Goal: Task Accomplishment & Management: Manage account settings

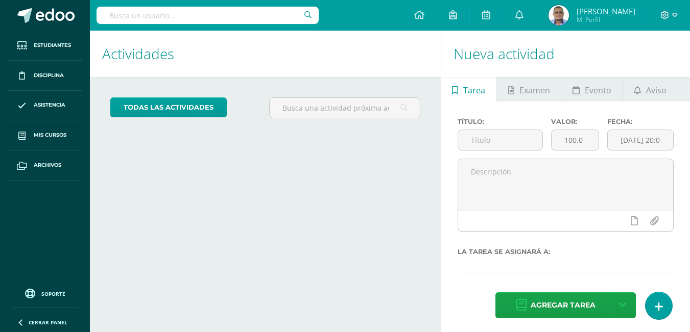
click at [584, 19] on span "Mi Perfil" at bounding box center [605, 19] width 59 height 9
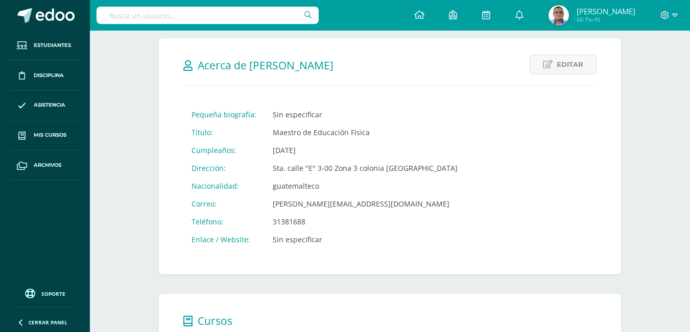
scroll to position [123, 0]
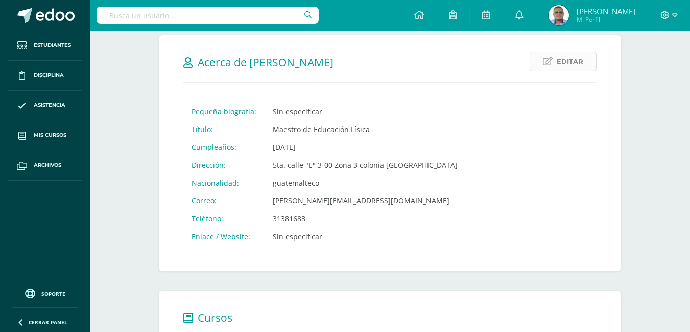
click at [569, 65] on span "Editar" at bounding box center [569, 61] width 27 height 19
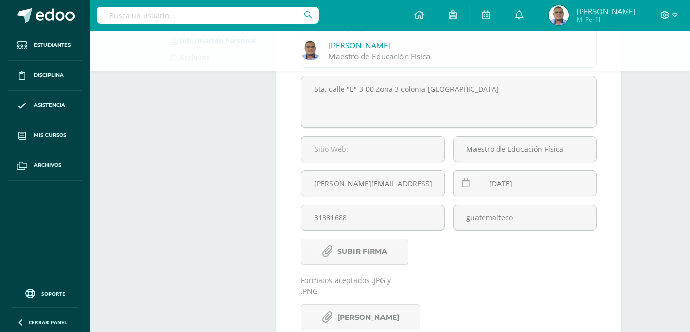
scroll to position [143, 0]
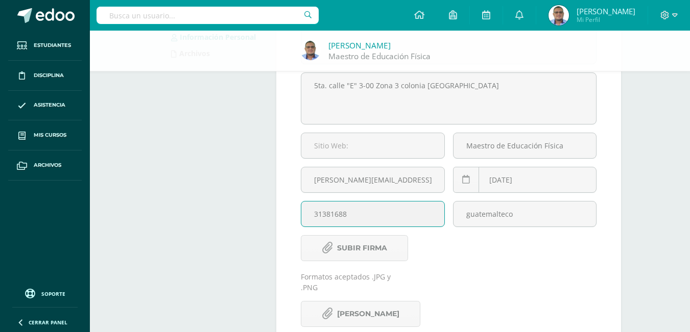
click at [382, 216] on input "31381688" at bounding box center [372, 214] width 142 height 25
type input "3"
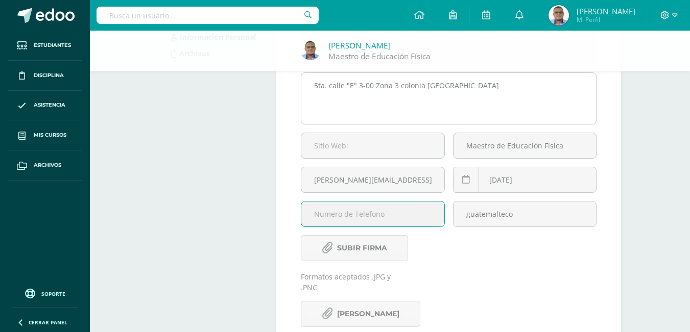
click at [495, 85] on textarea "5ta. calle "E" 3-00 Zona 3 colonia el Banvi Chiquimula" at bounding box center [448, 98] width 295 height 51
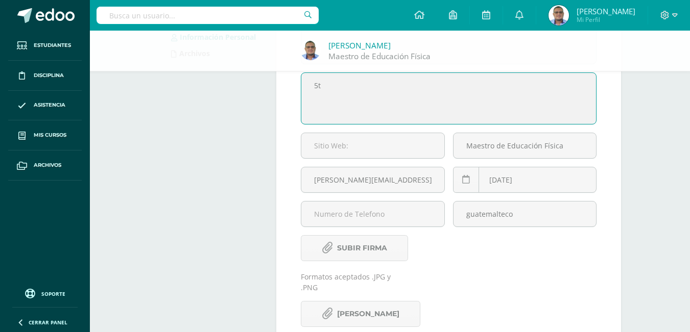
type textarea "5"
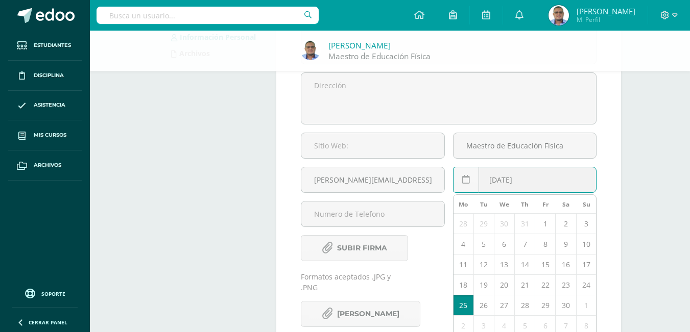
click at [565, 189] on div "1983-04-25 April, 1983 Mo Tu We Th Fr Sa Su 28 29 30 31 1 2 3 4 5 6 7 8 9 10 11…" at bounding box center [524, 184] width 143 height 34
type input "1"
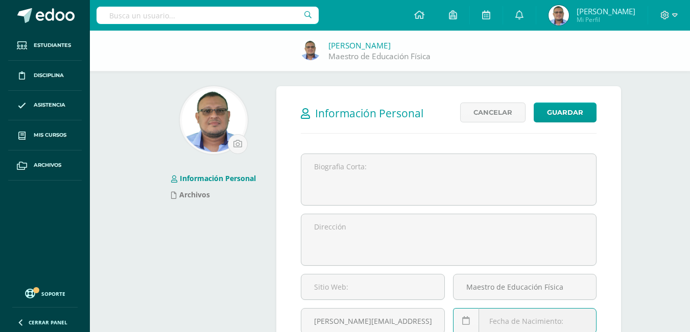
scroll to position [0, 0]
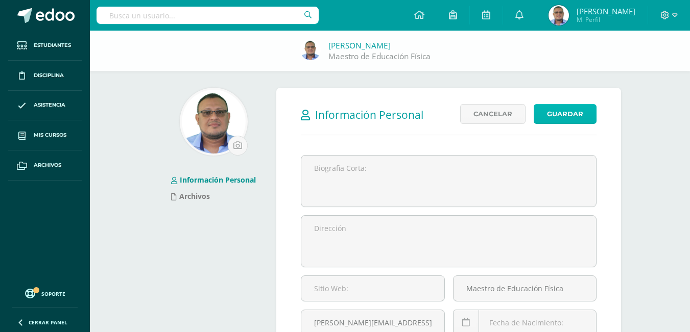
click at [577, 108] on button "Guardar" at bounding box center [565, 114] width 63 height 20
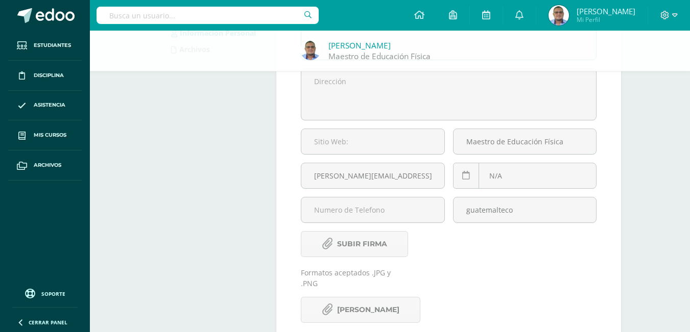
scroll to position [163, 0]
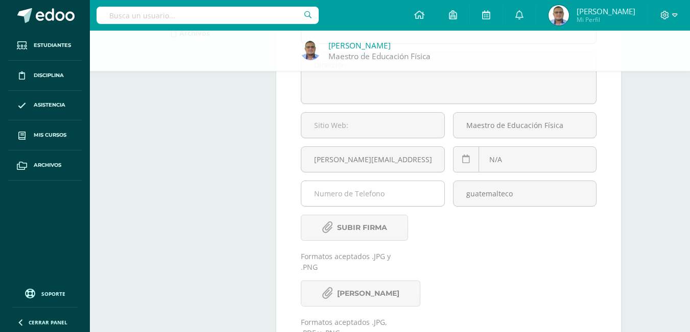
click at [415, 191] on input "text" at bounding box center [372, 193] width 142 height 25
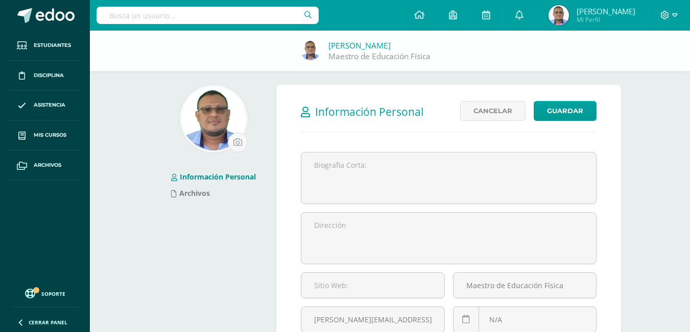
scroll to position [0, 0]
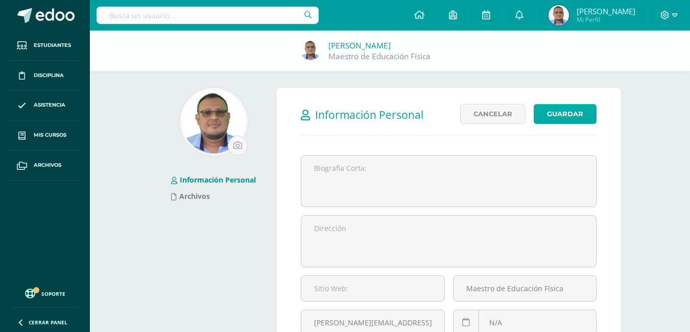
type input "N/A"
click at [552, 111] on button "Guardar" at bounding box center [565, 114] width 63 height 20
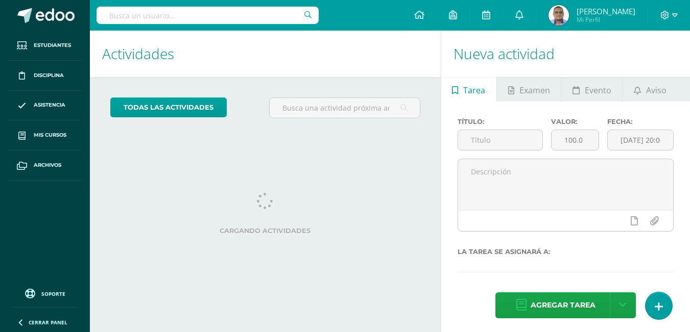
click at [251, 12] on input "text" at bounding box center [207, 15] width 222 height 17
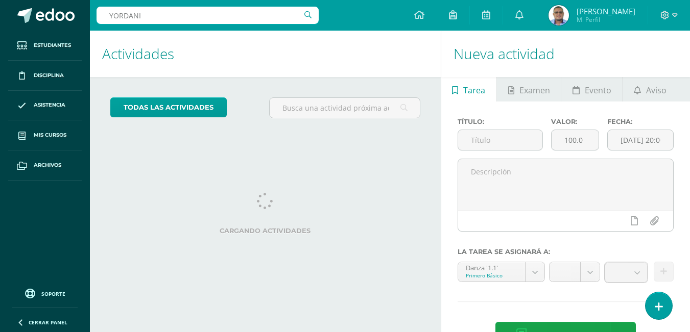
type input "YORDANI"
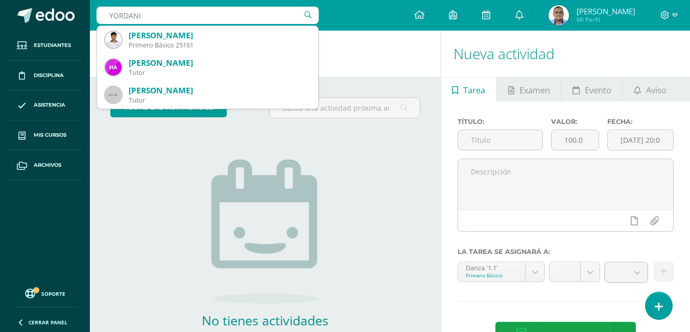
click at [224, 197] on img at bounding box center [264, 232] width 107 height 144
